Goal: Task Accomplishment & Management: Manage account settings

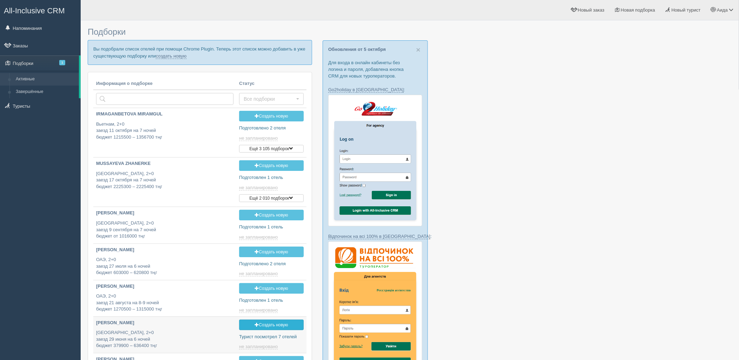
type input "[DATE] 20:20"
type input "[DATE] 17:10"
type input "[DATE] 22:00"
type input "2025-10-08 18:25"
type input "2025-10-08 19:45"
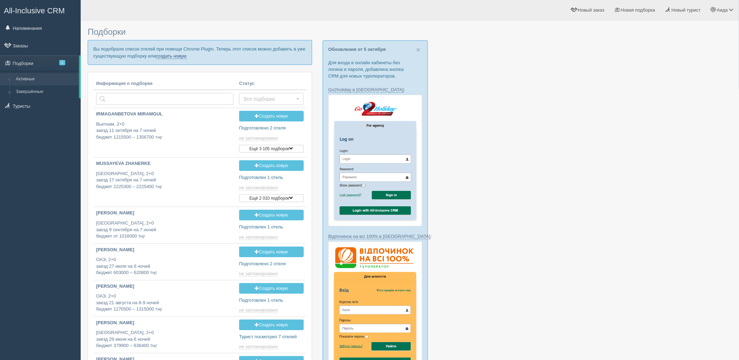
click at [167, 57] on link "создать новую" at bounding box center [171, 56] width 31 height 6
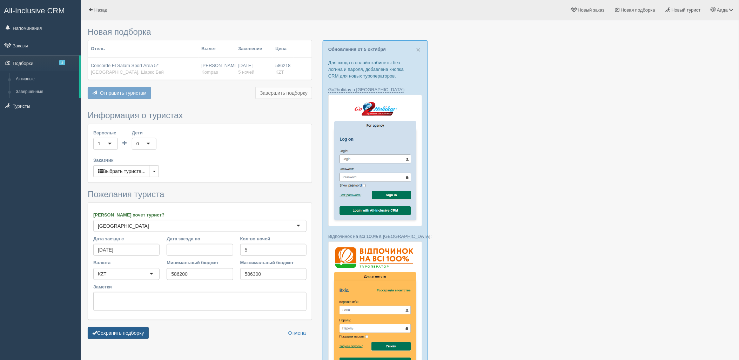
click at [149, 336] on button "Сохранить подборку" at bounding box center [118, 333] width 61 height 12
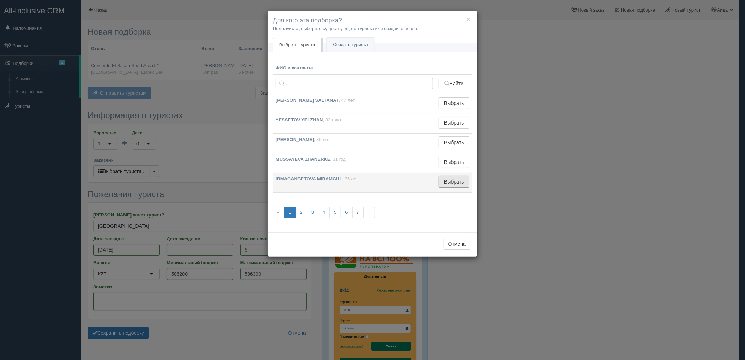
click at [468, 185] on button "Выбрать" at bounding box center [454, 182] width 31 height 12
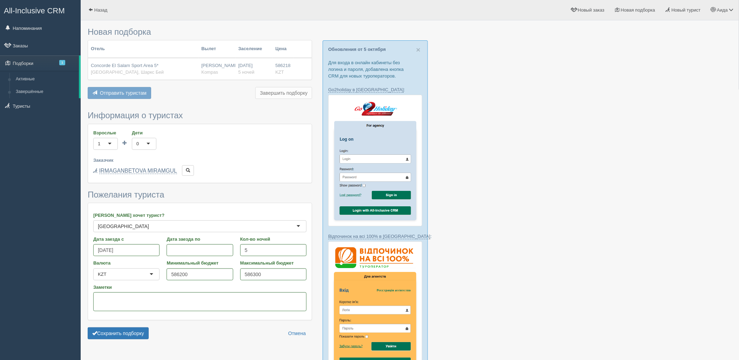
click at [155, 335] on div "Сохранить подборку Отмена" at bounding box center [200, 333] width 225 height 12
click at [135, 333] on button "Сохранить подборку" at bounding box center [118, 333] width 61 height 12
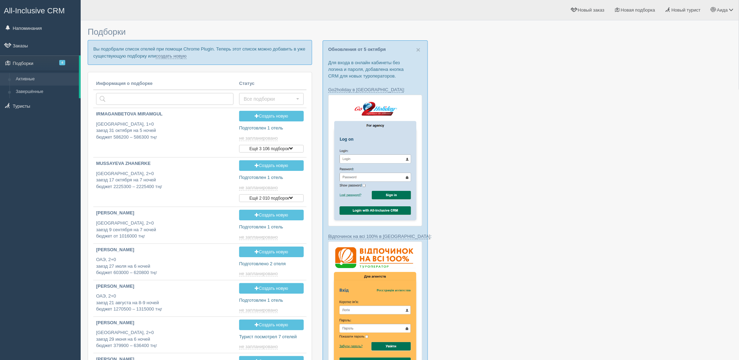
type input "2025-10-08 12:05"
click at [172, 56] on link "создать новую" at bounding box center [171, 56] width 31 height 6
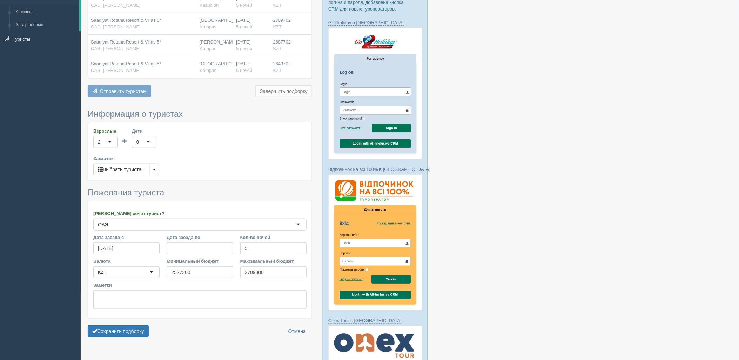
scroll to position [242, 0]
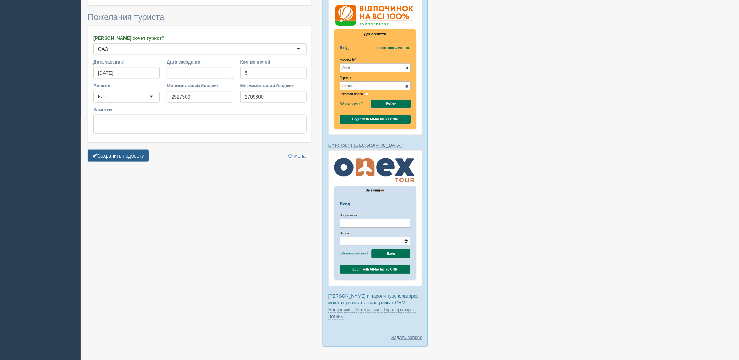
click at [135, 153] on button "Сохранить подборку" at bounding box center [118, 156] width 61 height 12
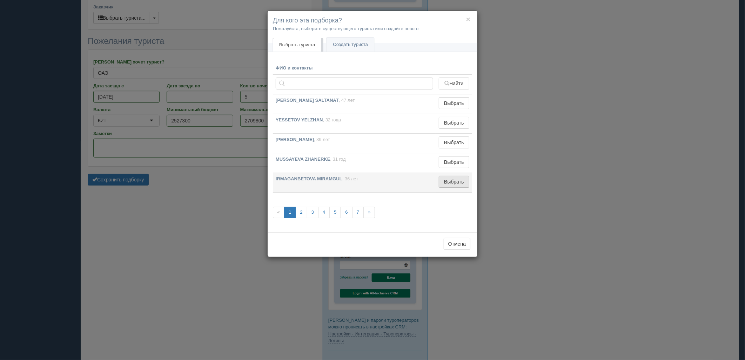
click at [461, 182] on button "Выбрать" at bounding box center [454, 182] width 31 height 12
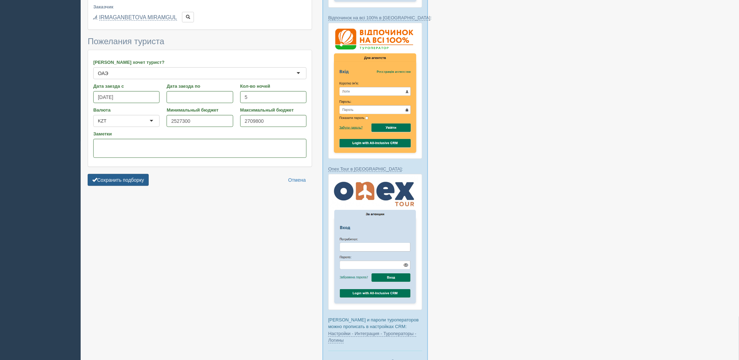
click at [99, 179] on button "Сохранить подборку" at bounding box center [118, 180] width 61 height 12
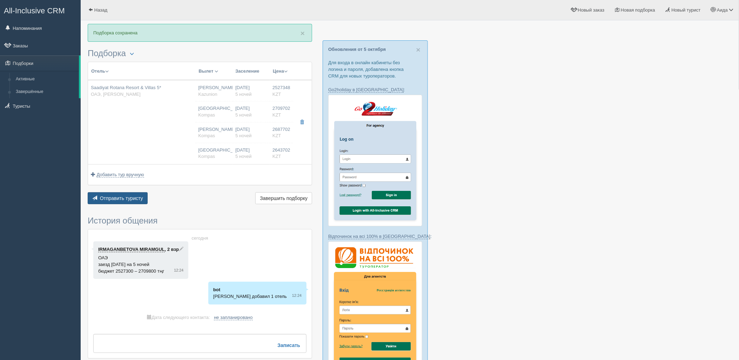
click at [138, 196] on span "Отправить туристу" at bounding box center [121, 198] width 43 height 6
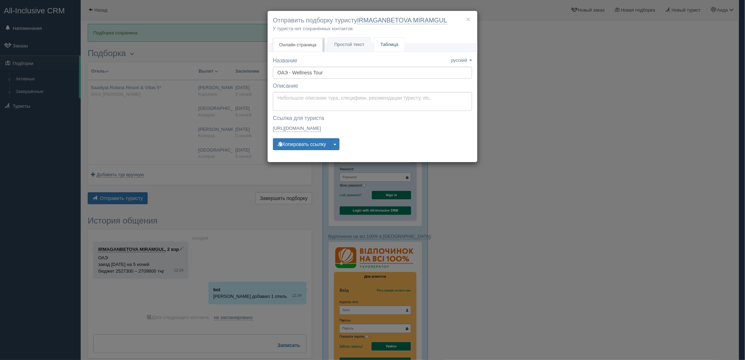
drag, startPoint x: 391, startPoint y: 35, endPoint x: 395, endPoint y: 39, distance: 5.8
click at [393, 36] on div "× Отправить подборку туристу IRMAGANBETOVA MIRAMGUL У туриста нет сохранённых к…" at bounding box center [373, 27] width 210 height 33
click at [396, 40] on link "Таблица" at bounding box center [389, 45] width 31 height 14
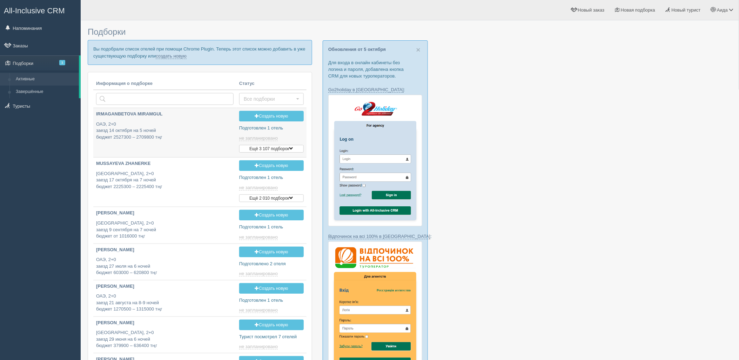
type input "[DATE] 12:20"
click at [173, 57] on link "создать новую" at bounding box center [171, 56] width 31 height 6
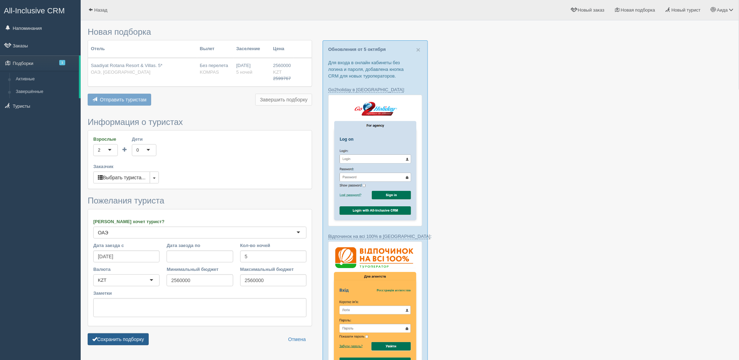
click at [121, 340] on button "Сохранить подборку" at bounding box center [118, 339] width 61 height 12
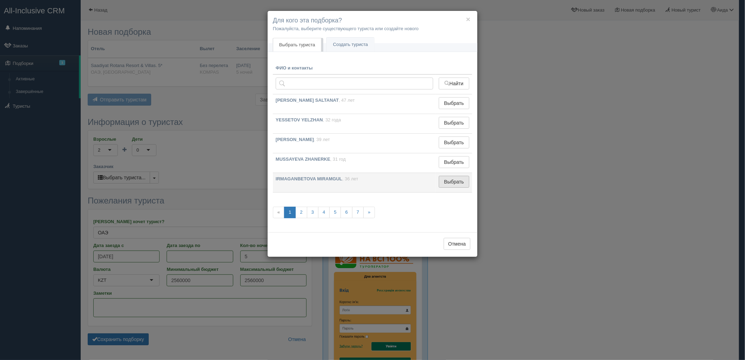
click at [459, 178] on button "Выбрать" at bounding box center [454, 182] width 31 height 12
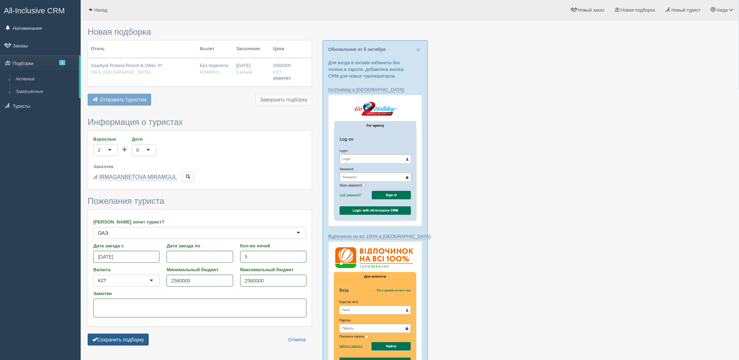
click at [123, 340] on button "Сохранить подборку" at bounding box center [118, 340] width 61 height 12
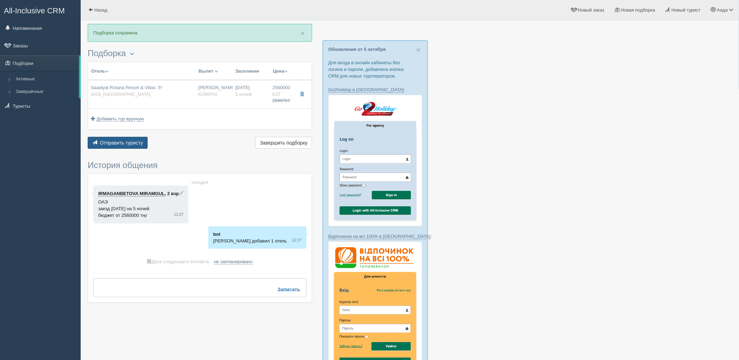
click at [123, 145] on span "Отправить туристу" at bounding box center [121, 143] width 43 height 6
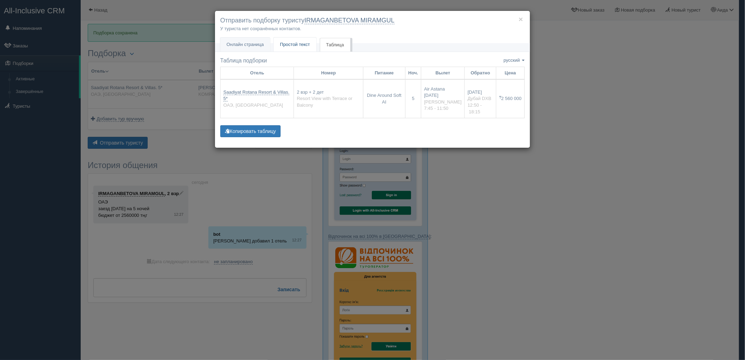
click at [308, 44] on span "Простой текст" at bounding box center [295, 44] width 30 height 5
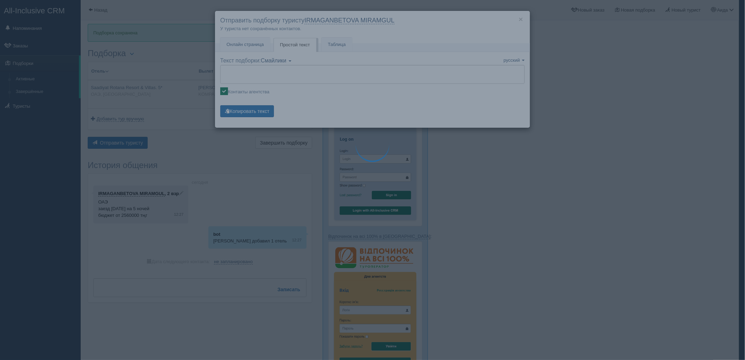
type textarea "🌞 Добрый день! Предлагаем Вам рассмотреть следующие варианты: 🌎 ОАЭ, Saadiyat I…"
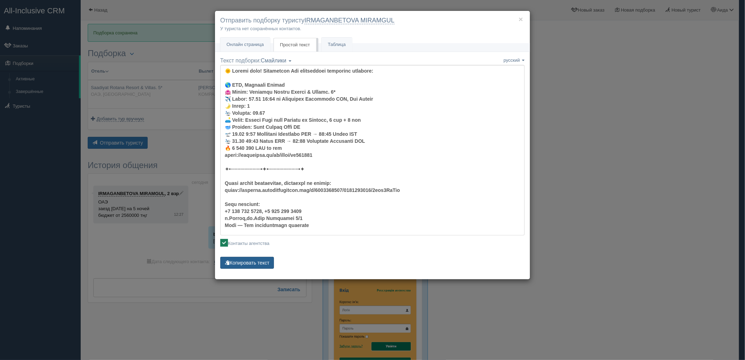
click at [266, 262] on button "Копировать текст" at bounding box center [247, 263] width 54 height 12
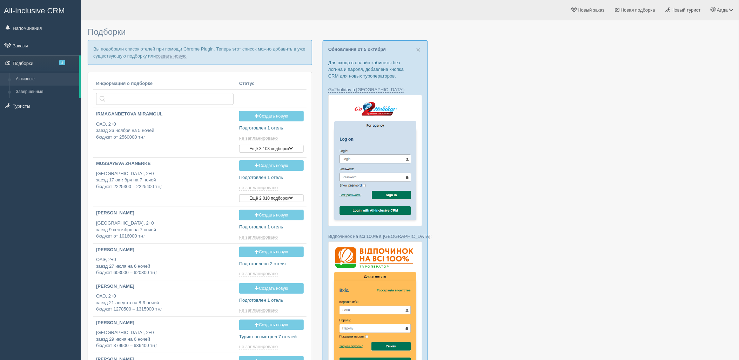
type input "[DATE] 12:25"
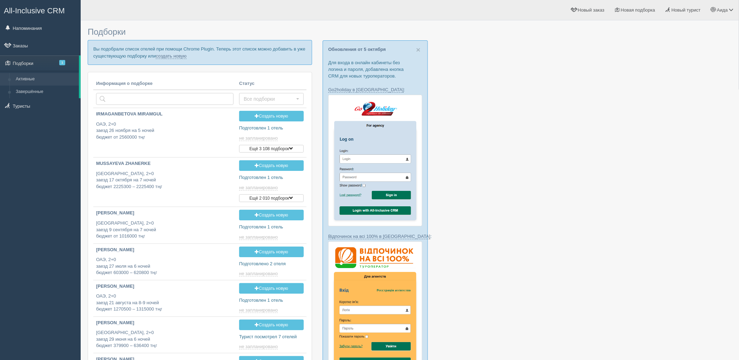
click at [175, 60] on p "Вы подобрали список отелей при помощи Chrome Plugin. Теперь этот список можно д…" at bounding box center [200, 52] width 225 height 25
click at [175, 58] on link "создать новую" at bounding box center [171, 56] width 31 height 6
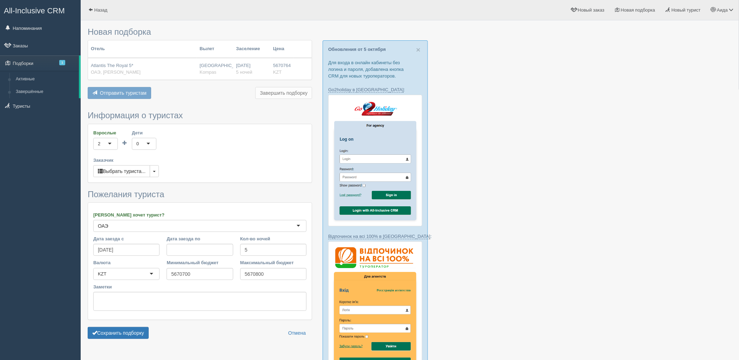
click at [141, 325] on form "Информация о туристах Взрослые 2 2 1 2 3 4 5 6 7 8 9 10 11 12 13 14 15 16 17 18…" at bounding box center [200, 226] width 225 height 231
click at [146, 333] on button "Сохранить подборку" at bounding box center [118, 333] width 61 height 12
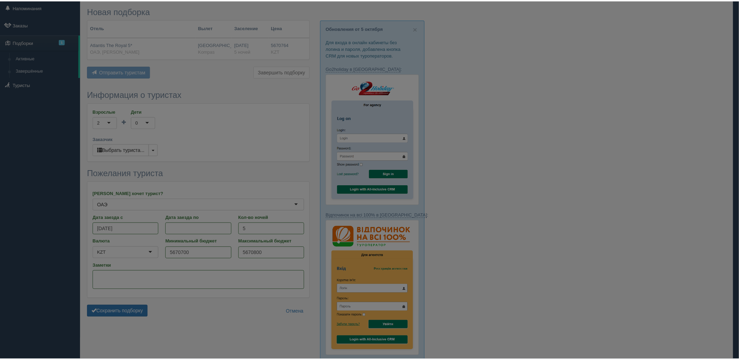
scroll to position [39, 0]
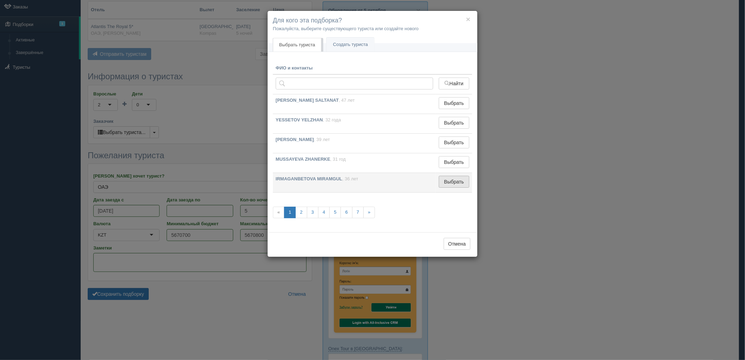
click at [459, 179] on button "Выбрать" at bounding box center [454, 182] width 31 height 12
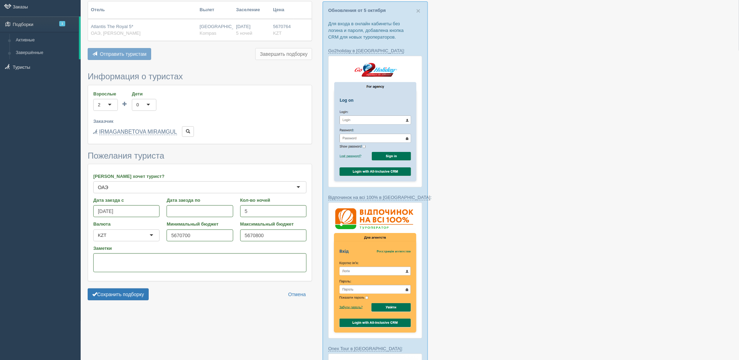
click at [103, 301] on form "Информация о туристах Взрослые 2 2 1 2 3 4 5 6 7 8 9 10 11 12 13 14 15 16 17 18…" at bounding box center [200, 188] width 225 height 232
click at [114, 299] on button "Сохранить подборку" at bounding box center [118, 294] width 61 height 12
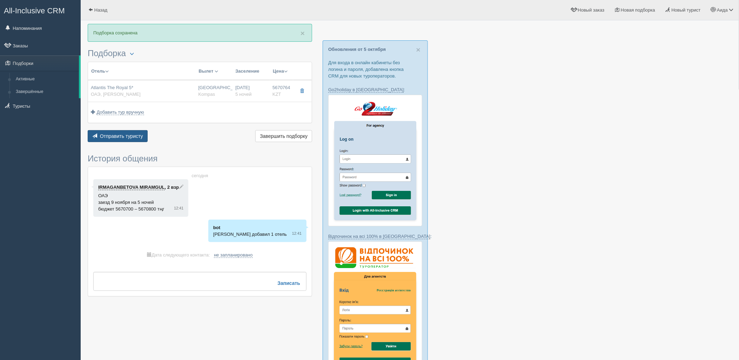
click at [123, 134] on span "Отправить туристу" at bounding box center [121, 136] width 43 height 6
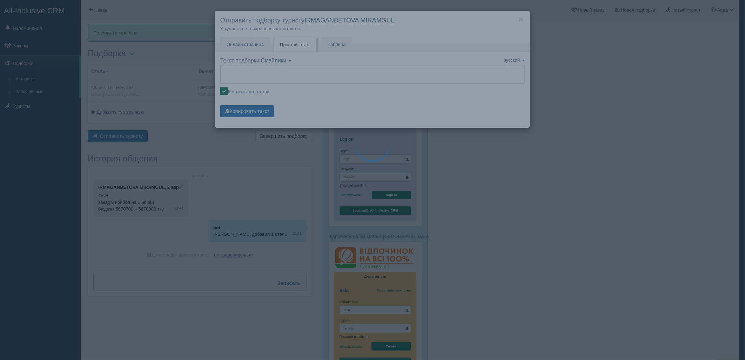
type textarea "🌞 Добрый день! Предлагаем Вам рассмотреть следующие варианты: 🌎 ОАЭ, Палм Джуме…"
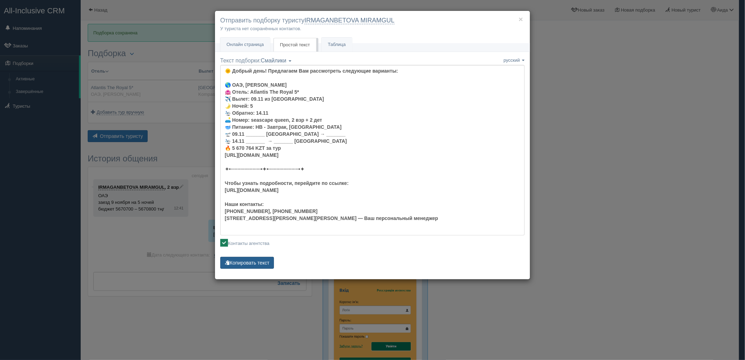
click at [242, 260] on button "Копировать текст" at bounding box center [247, 263] width 54 height 12
